Goal: Communication & Community: Connect with others

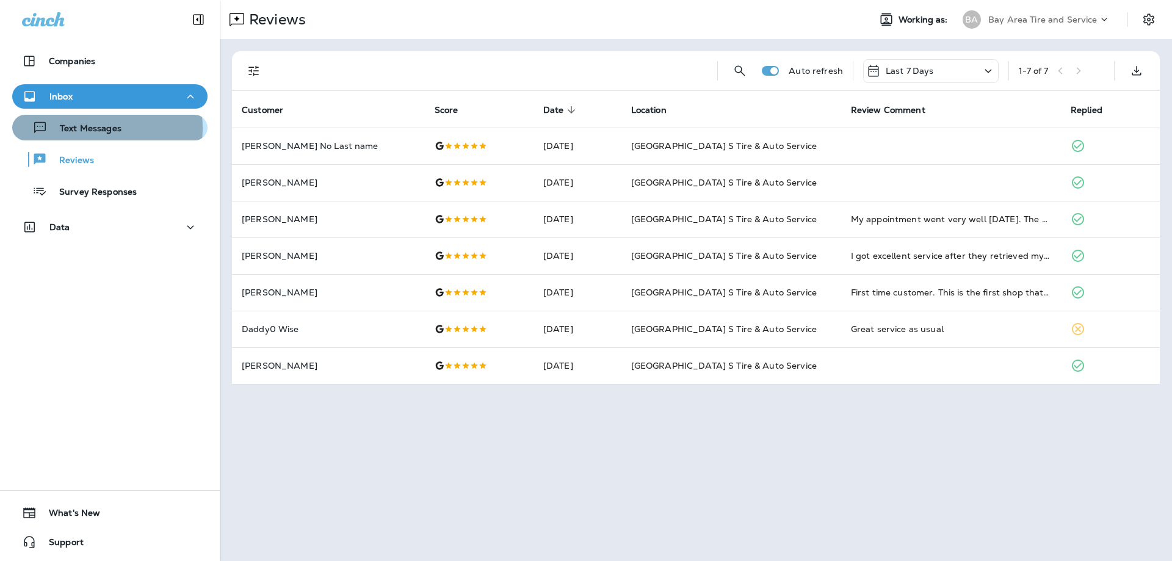
click at [92, 128] on p "Text Messages" at bounding box center [85, 129] width 74 height 12
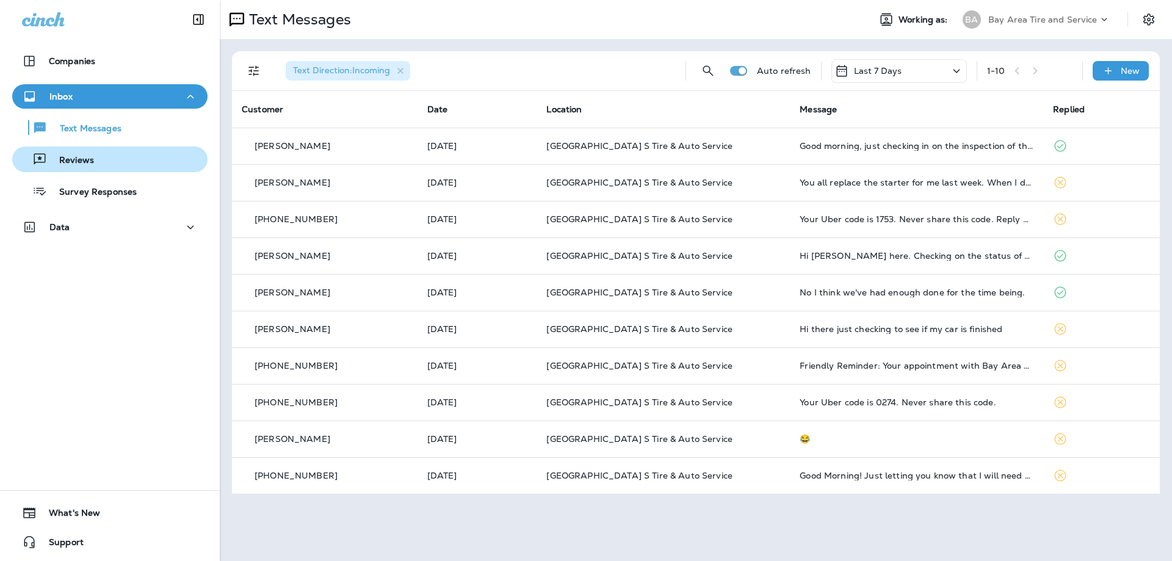
click at [73, 163] on p "Reviews" at bounding box center [70, 161] width 47 height 12
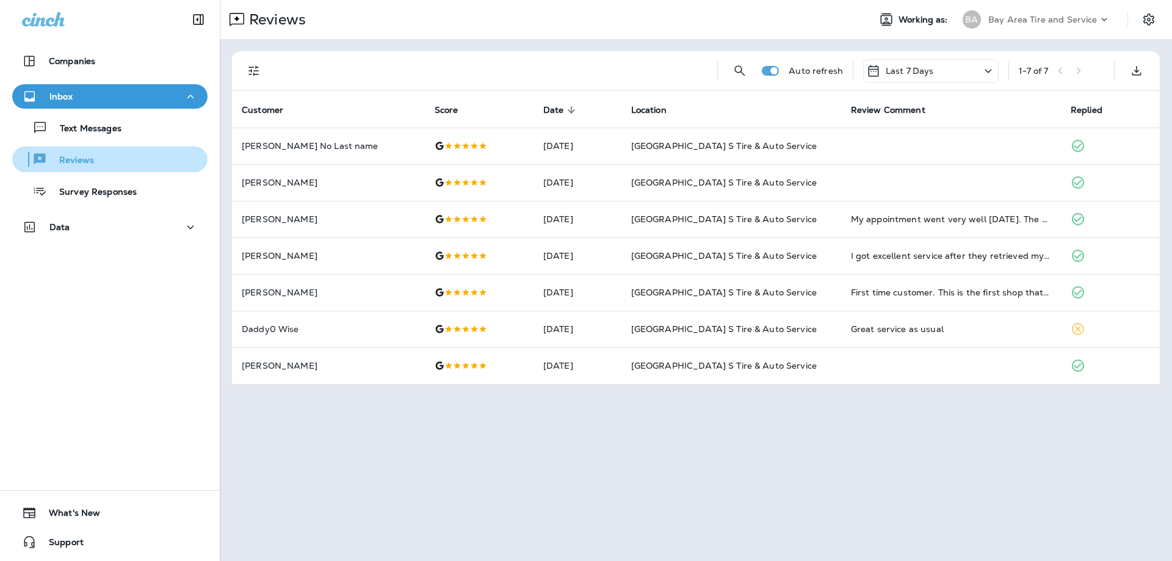
click at [73, 160] on p "Reviews" at bounding box center [70, 161] width 47 height 12
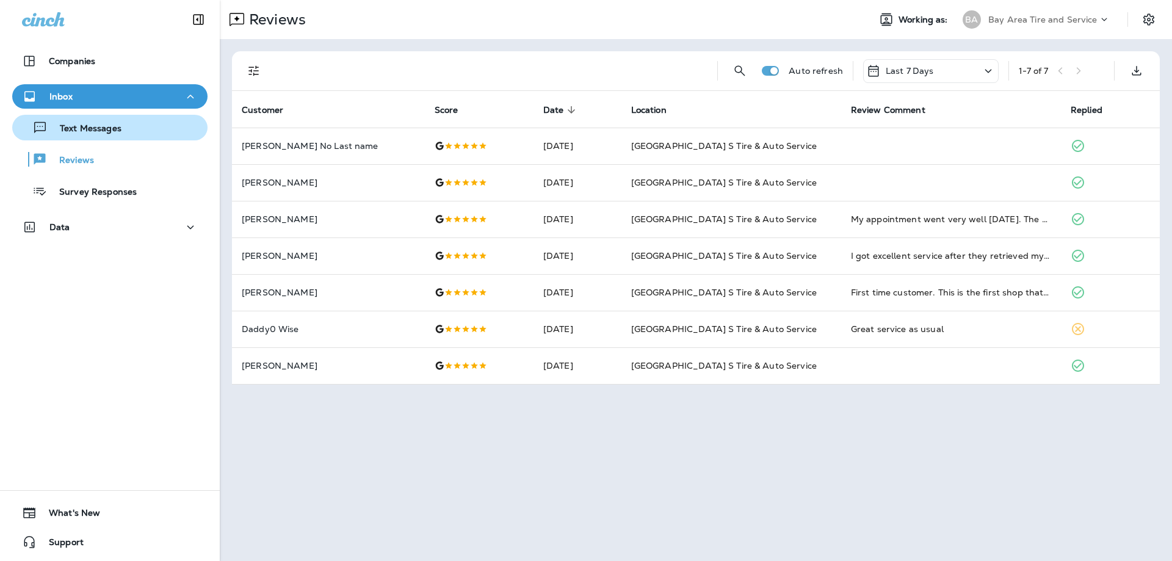
click at [68, 128] on p "Text Messages" at bounding box center [85, 129] width 74 height 12
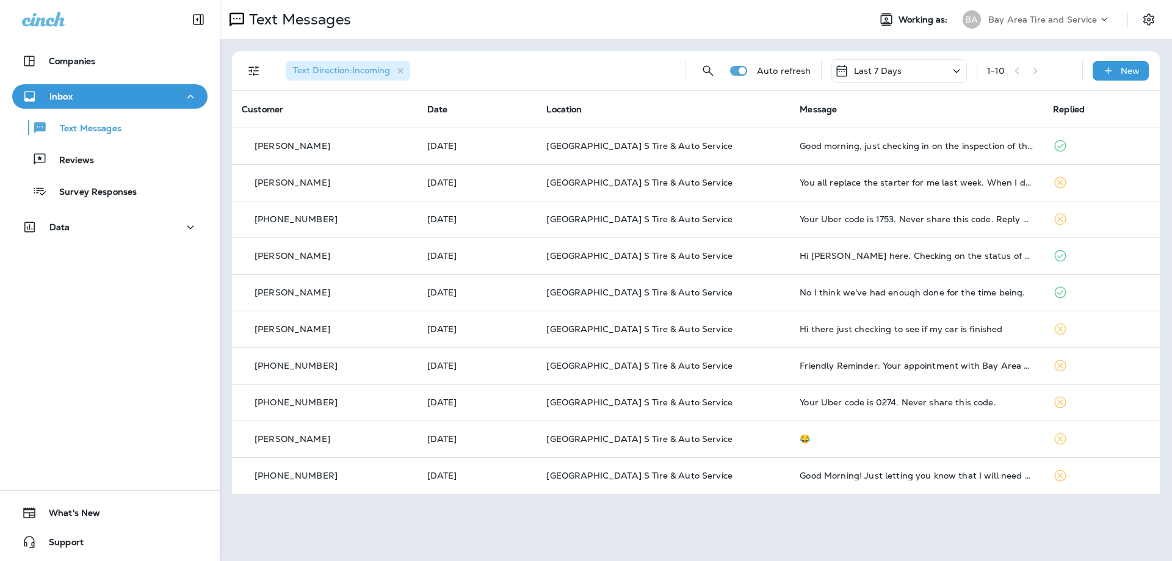
click at [887, 68] on p "Last 7 Days" at bounding box center [878, 71] width 48 height 10
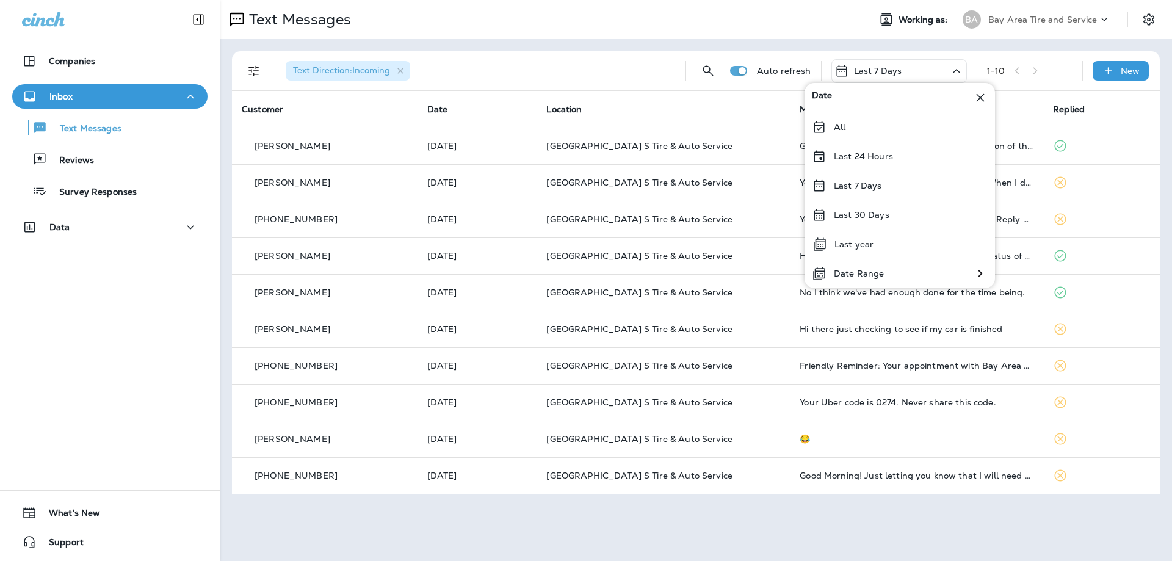
click at [887, 68] on p "Last 7 Days" at bounding box center [878, 71] width 48 height 10
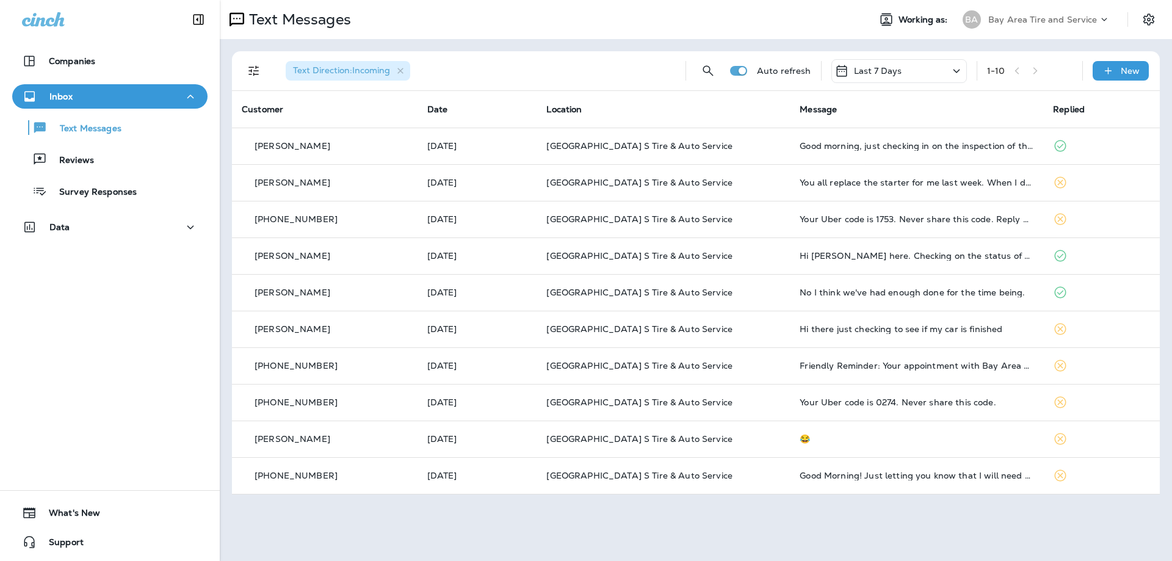
click at [604, 76] on div "Text Direction : Incoming" at bounding box center [476, 70] width 400 height 39
click at [74, 132] on p "Text Messages" at bounding box center [85, 129] width 74 height 12
click at [79, 99] on div "Inbox" at bounding box center [110, 96] width 176 height 15
click at [89, 133] on p "Text Messages" at bounding box center [85, 129] width 74 height 12
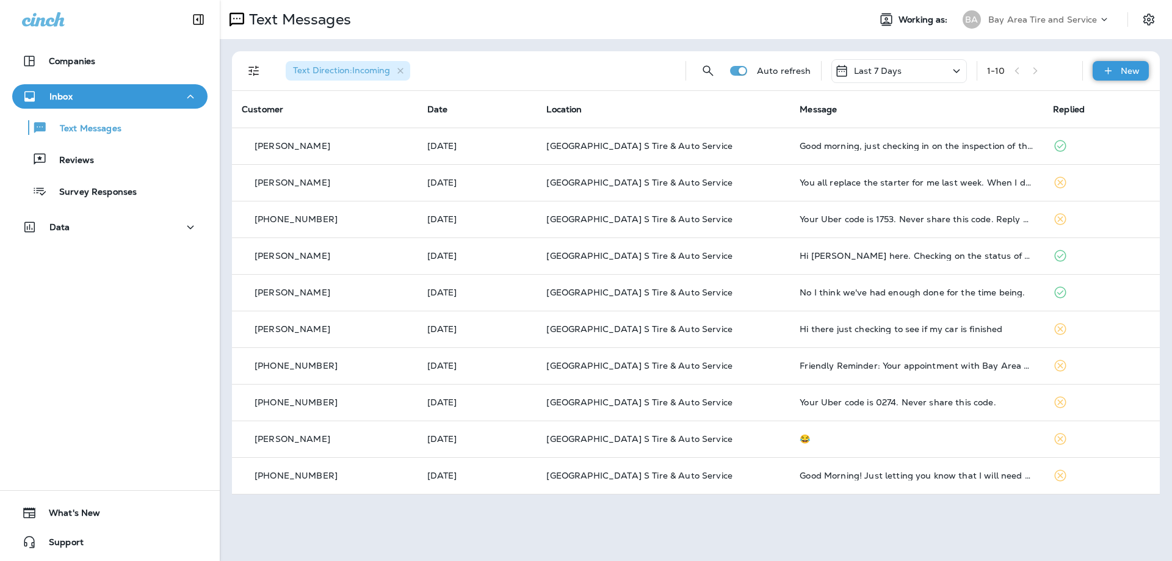
click at [1114, 68] on icon at bounding box center [1108, 71] width 13 height 12
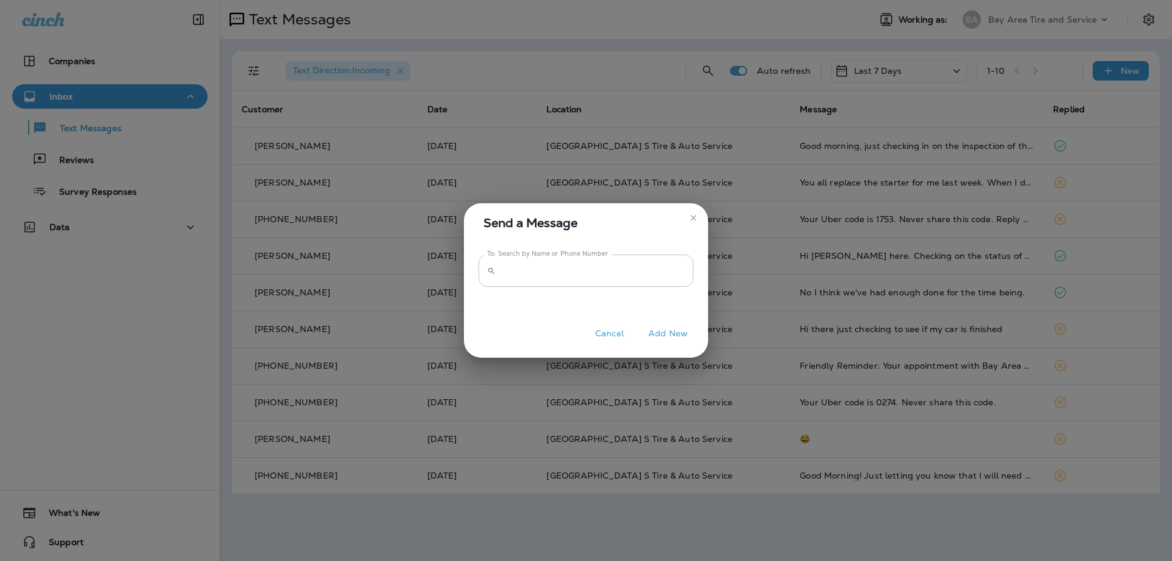
click at [525, 271] on input "To: Search by Name or Phone Number" at bounding box center [596, 270] width 193 height 32
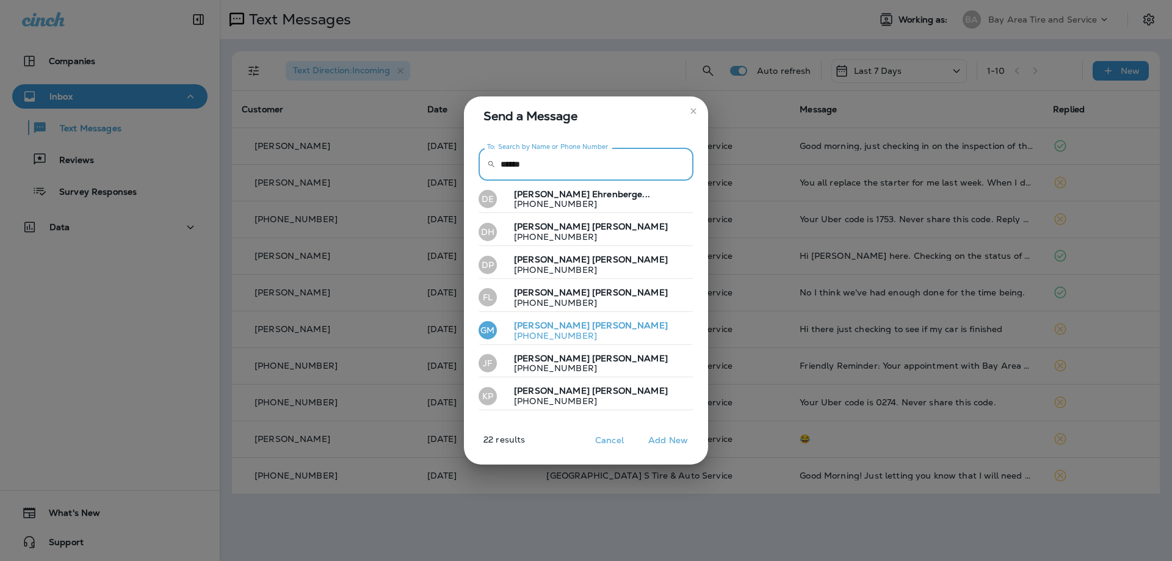
type input "******"
click at [557, 333] on p "[PHONE_NUMBER]" at bounding box center [586, 336] width 164 height 10
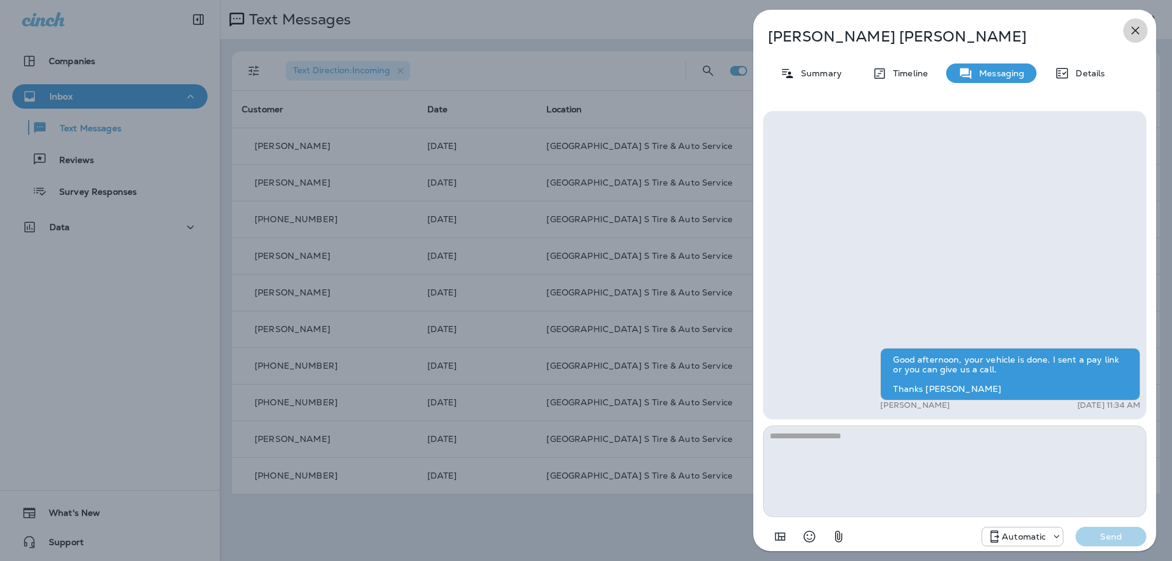
click at [1134, 34] on icon "button" at bounding box center [1135, 30] width 15 height 15
